Goal: Task Accomplishment & Management: Complete application form

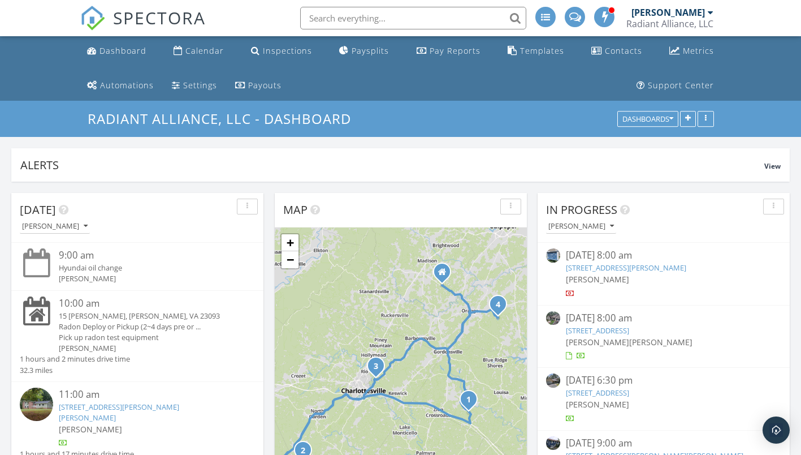
click at [71, 326] on div "Radon Deploy or Pickup (2~4 days pre or ..." at bounding box center [147, 326] width 176 height 11
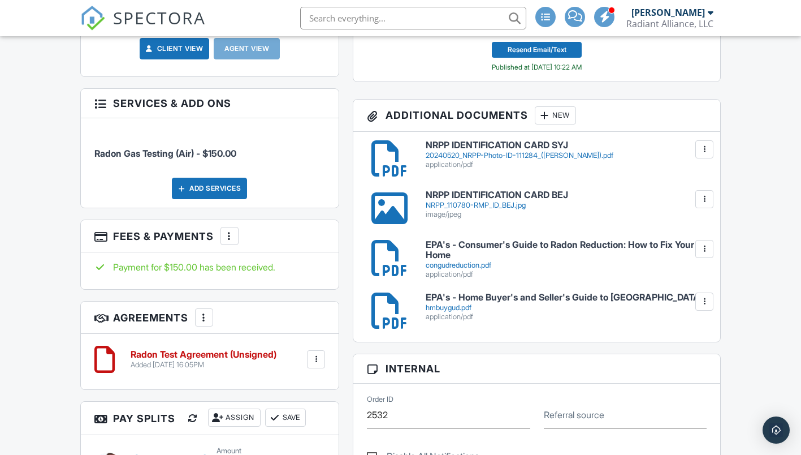
scroll to position [622, 0]
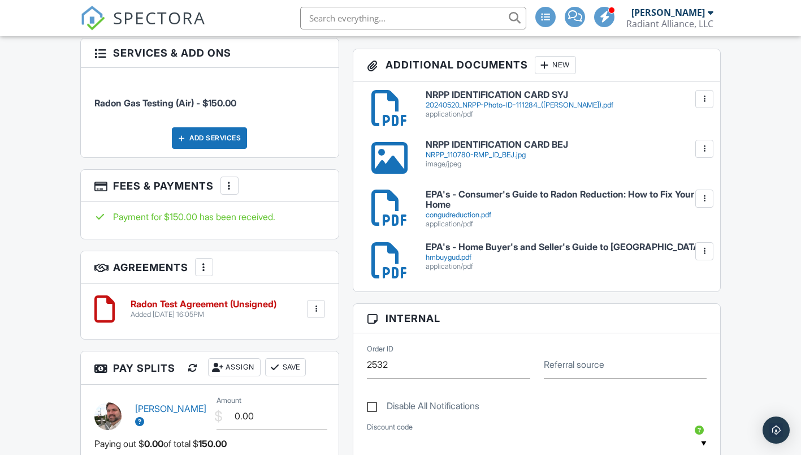
click at [236, 299] on h6 "Radon Test Agreement (Unsigned)" at bounding box center [204, 304] width 146 height 10
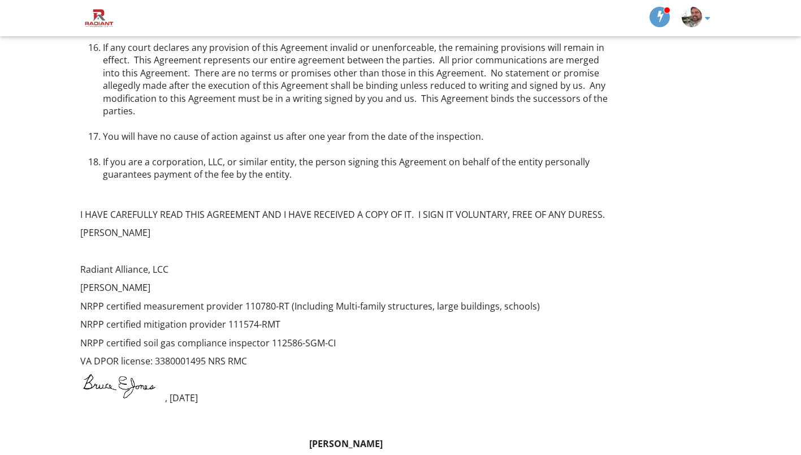
scroll to position [1114, 0]
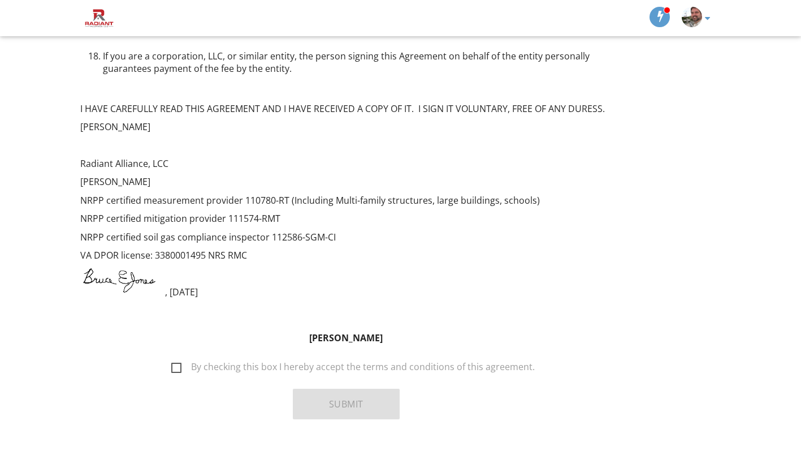
click at [281, 361] on label "By checking this box I hereby accept the terms and conditions of this agreement." at bounding box center [353, 368] width 364 height 14
click at [172, 357] on input "By checking this box I hereby accept the terms and conditions of this agreement." at bounding box center [168, 360] width 7 height 7
checkbox input "true"
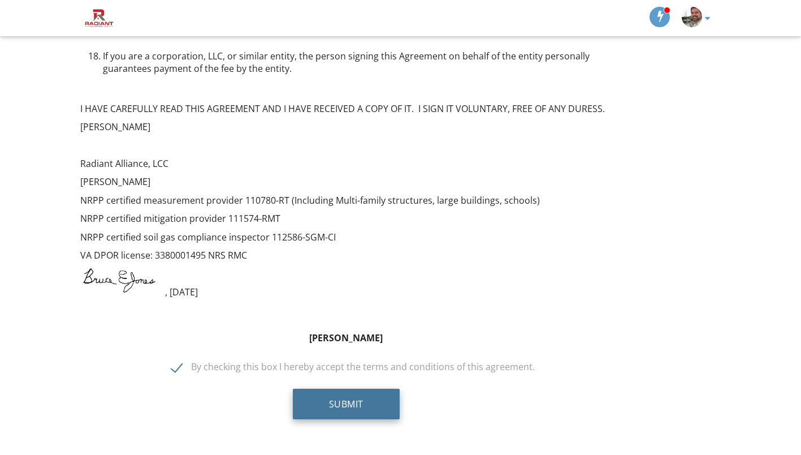
click at [342, 389] on button "Submit" at bounding box center [346, 404] width 107 height 31
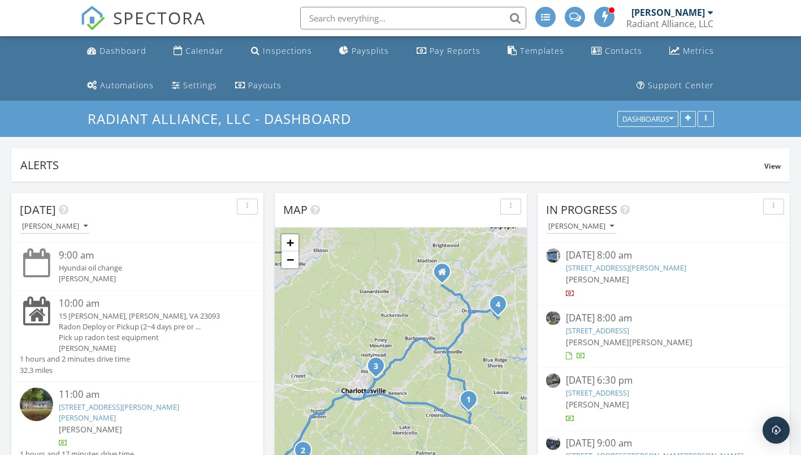
click at [102, 320] on div "15 [PERSON_NAME], [PERSON_NAME], VA 23093" at bounding box center [147, 316] width 176 height 11
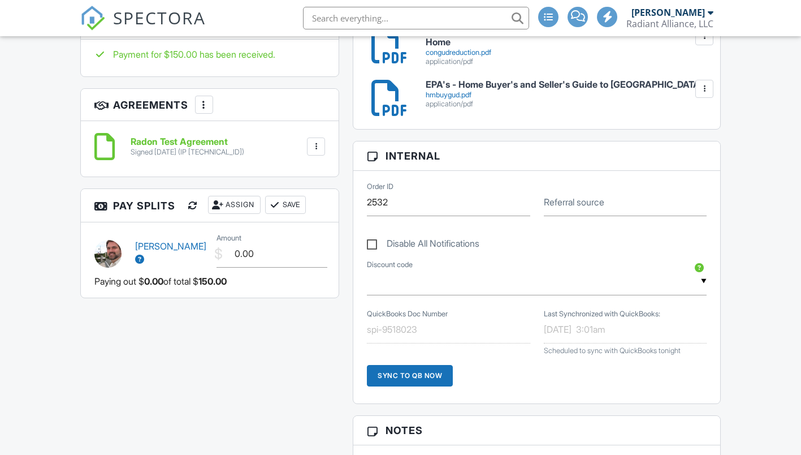
scroll to position [792, 0]
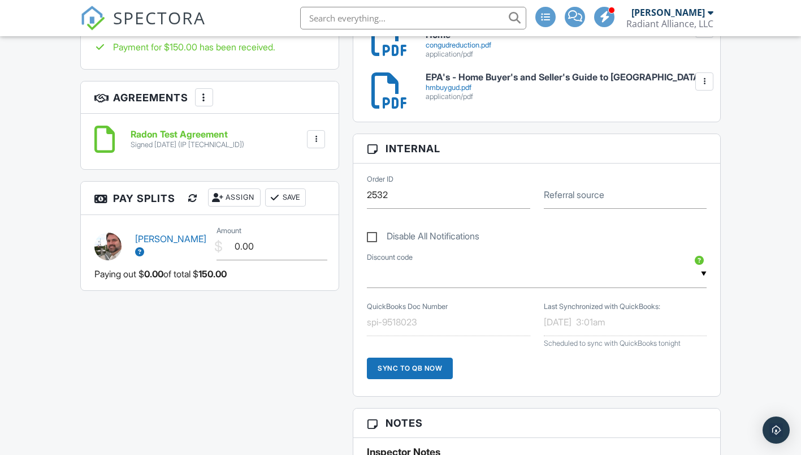
click at [403, 365] on div "Sync to QB Now" at bounding box center [410, 367] width 86 height 21
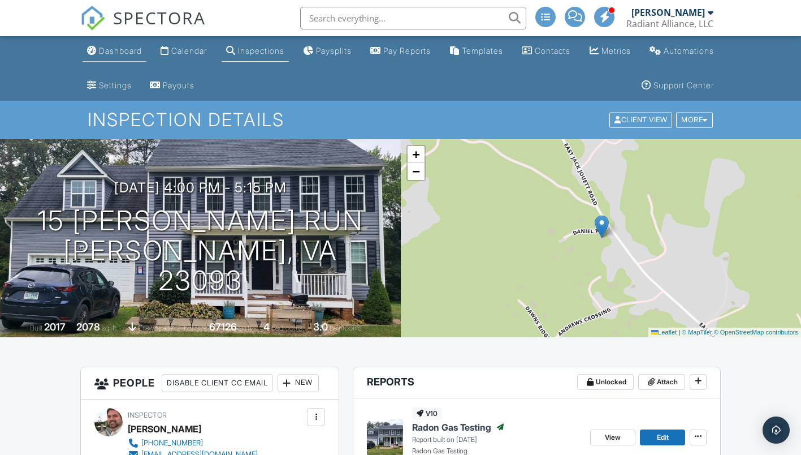
click at [135, 50] on div "Dashboard" at bounding box center [120, 51] width 43 height 10
